Goal: Task Accomplishment & Management: Manage account settings

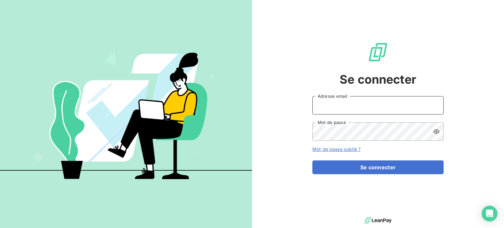
click at [374, 109] on input "Adresse email" at bounding box center [377, 105] width 131 height 18
drag, startPoint x: 404, startPoint y: 106, endPoint x: 411, endPoint y: 106, distance: 6.6
click at [404, 106] on input "Adresse email" at bounding box center [377, 105] width 131 height 18
click at [434, 102] on div at bounding box center [434, 105] width 18 height 18
type input "[EMAIL_ADDRESS][DOMAIN_NAME]"
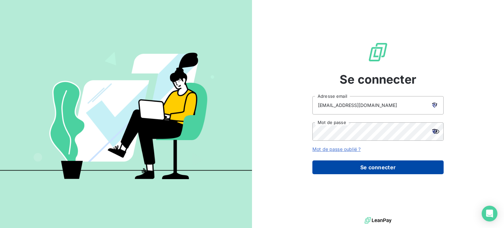
click at [402, 173] on button "Se connecter" at bounding box center [377, 167] width 131 height 14
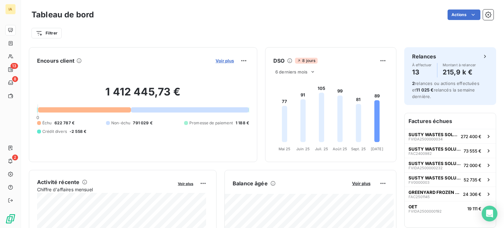
click at [220, 63] on span "Voir plus" at bounding box center [225, 60] width 18 height 5
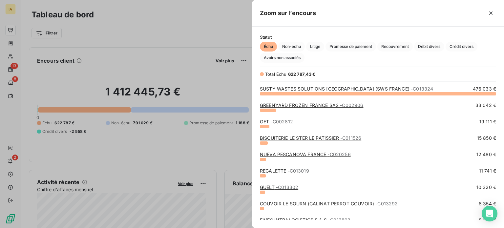
click at [291, 103] on link "GREENYARD FROZEN FRANCE SAS - C002906" at bounding box center [311, 105] width 103 height 6
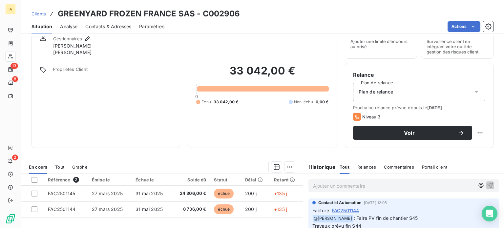
scroll to position [66, 0]
